Goal: Book appointment/travel/reservation

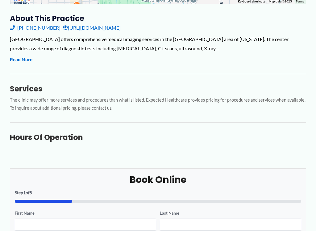
scroll to position [228, 0]
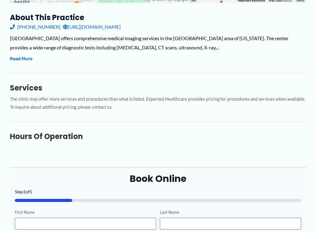
click at [42, 133] on h3 "Hours of Operation" at bounding box center [158, 136] width 296 height 10
click at [23, 142] on div "About this practice [PHONE_NUMBER] [URL][DOMAIN_NAME] [GEOGRAPHIC_DATA] offers …" at bounding box center [158, 80] width 296 height 135
click at [75, 136] on h3 "Hours of Operation" at bounding box center [158, 136] width 296 height 10
click at [108, 136] on h3 "Hours of Operation" at bounding box center [158, 136] width 296 height 10
click at [115, 140] on div "About this practice [PHONE_NUMBER] [URL][DOMAIN_NAME] [GEOGRAPHIC_DATA] offers …" at bounding box center [158, 80] width 296 height 135
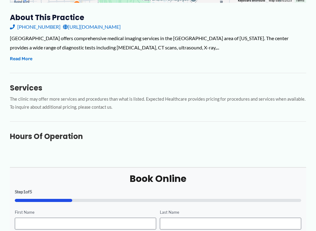
click at [114, 141] on div "About this practice [PHONE_NUMBER] [URL][DOMAIN_NAME] [GEOGRAPHIC_DATA] offers …" at bounding box center [158, 80] width 296 height 135
click at [109, 140] on div "About this practice [PHONE_NUMBER] [URL][DOMAIN_NAME] [GEOGRAPHIC_DATA] offers …" at bounding box center [158, 80] width 296 height 135
click at [169, 192] on input "Last Name" at bounding box center [230, 224] width 141 height 12
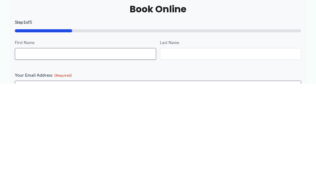
scroll to position [308, 0]
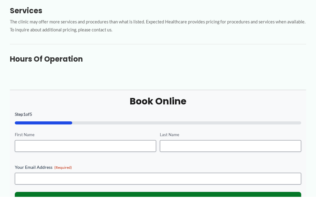
click at [85, 62] on div "Hours of Operation" at bounding box center [158, 72] width 296 height 20
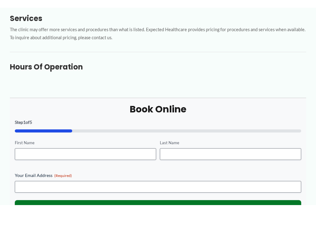
scroll to position [306, 0]
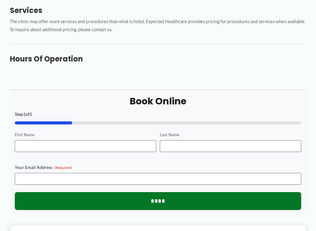
click at [218, 84] on div "To navigate the map with touch gestures double-tap and hold your finger on the …" at bounding box center [158, 38] width 296 height 473
click at [185, 192] on input "****" at bounding box center [158, 201] width 286 height 18
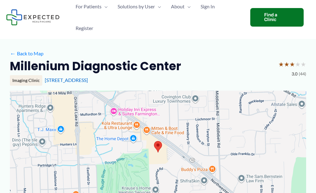
scroll to position [0, 0]
